Goal: Task Accomplishment & Management: Use online tool/utility

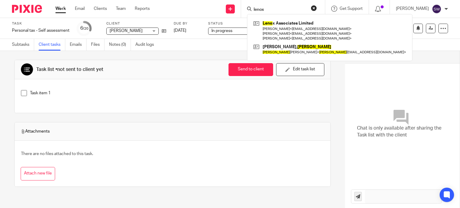
type input "lenox"
click button "submit" at bounding box center [0, 0] width 0 height 0
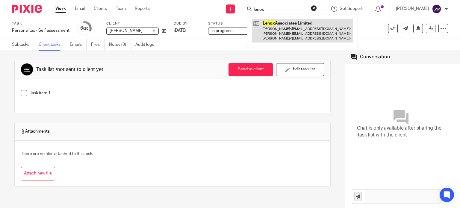
click at [291, 26] on link at bounding box center [302, 31] width 101 height 24
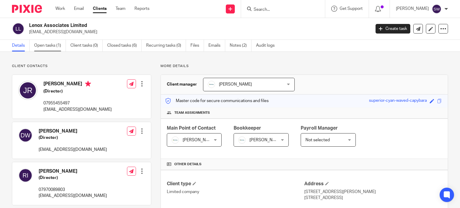
click at [43, 46] on link "Open tasks (1)" at bounding box center [50, 46] width 32 height 12
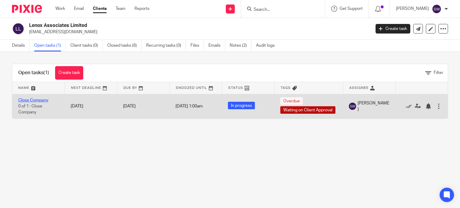
click at [40, 99] on link "Close Company" at bounding box center [33, 100] width 30 height 4
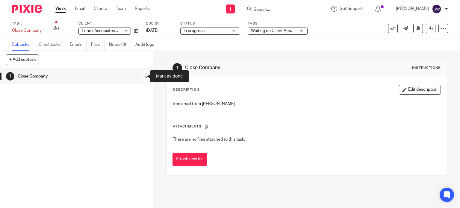
click at [139, 76] on input "submit" at bounding box center [76, 76] width 153 height 15
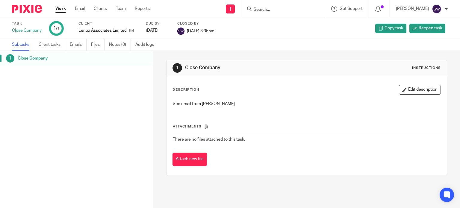
click at [59, 9] on link "Work" at bounding box center [60, 9] width 10 height 6
